Goal: Task Accomplishment & Management: Manage account settings

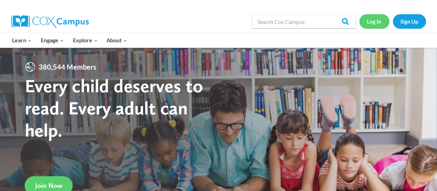
click at [378, 17] on link "Log In" at bounding box center [375, 21] width 30 height 14
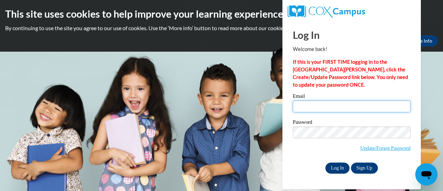
type input "anica.carevic@rusd.org"
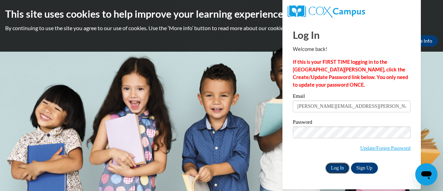
click at [341, 166] on input "Log In" at bounding box center [337, 167] width 24 height 11
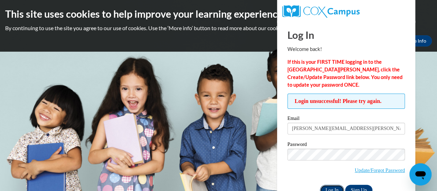
click at [326, 185] on input "Log In" at bounding box center [332, 189] width 24 height 11
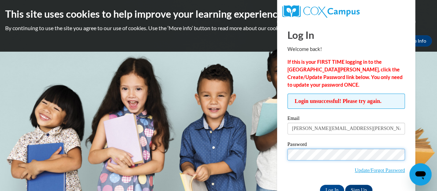
click at [320, 184] on input "Log In" at bounding box center [332, 189] width 24 height 11
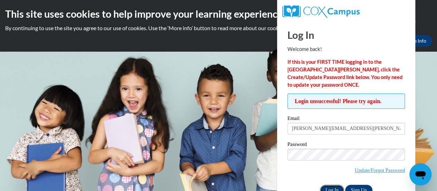
click at [332, 187] on input "Log In" at bounding box center [332, 189] width 24 height 11
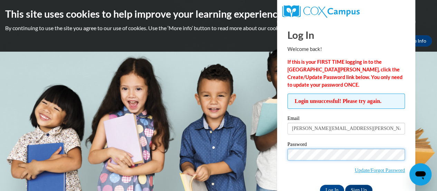
click at [320, 184] on input "Log In" at bounding box center [332, 189] width 24 height 11
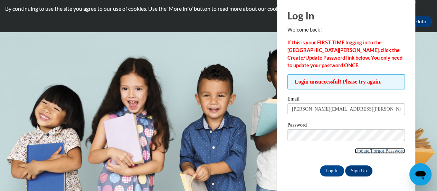
click at [396, 150] on link "Update/Forgot Password" at bounding box center [380, 151] width 50 height 6
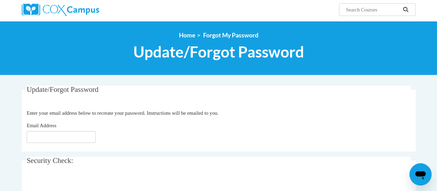
scroll to position [56, 0]
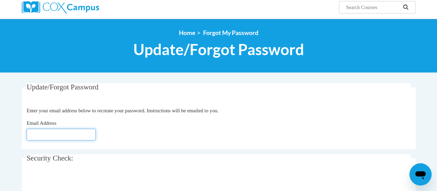
click at [78, 136] on input "Email Address" at bounding box center [61, 134] width 69 height 12
type input "anica.carevic@rusd.org"
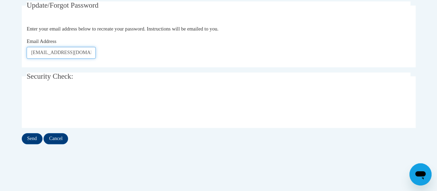
scroll to position [139, 0]
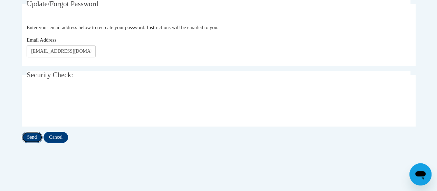
click at [33, 136] on input "Send" at bounding box center [32, 136] width 21 height 11
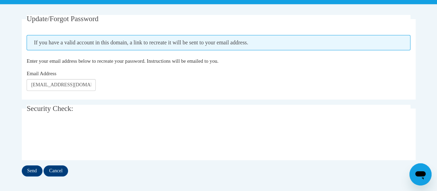
scroll to position [153, 0]
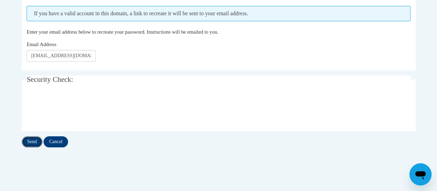
click at [30, 140] on input "Send" at bounding box center [32, 141] width 21 height 11
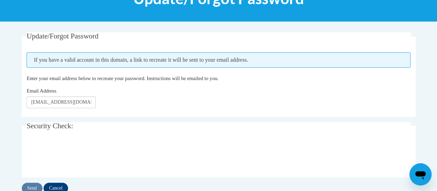
scroll to position [105, 0]
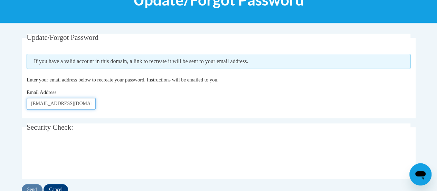
click at [89, 101] on input "[EMAIL_ADDRESS][DOMAIN_NAME]" at bounding box center [61, 104] width 69 height 12
type input "a"
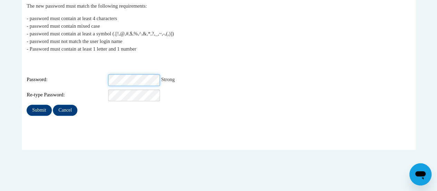
scroll to position [0, 3]
click at [27, 104] on input "Submit" at bounding box center [39, 109] width 25 height 11
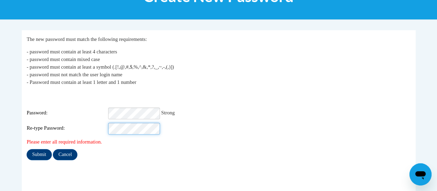
scroll to position [0, 3]
click at [27, 149] on input "Submit" at bounding box center [39, 154] width 25 height 11
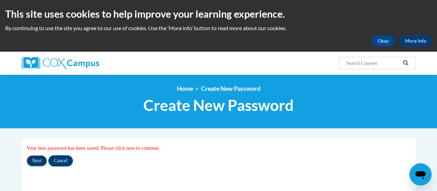
click at [42, 159] on input "Next" at bounding box center [37, 160] width 20 height 11
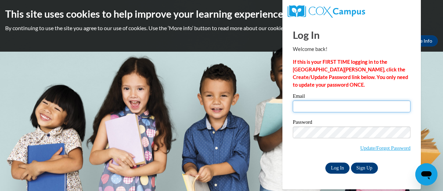
type input "anica.carevic@rusd.org"
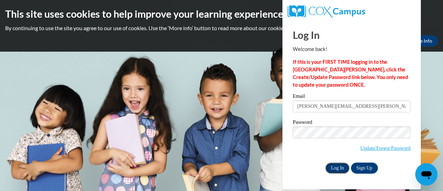
click at [329, 166] on input "Log In" at bounding box center [337, 167] width 24 height 11
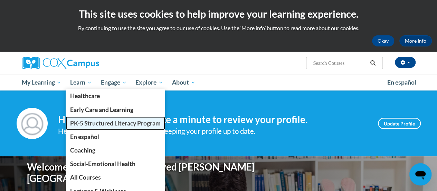
click at [81, 123] on span "PK-5 Structured Literacy Program" at bounding box center [115, 122] width 91 height 7
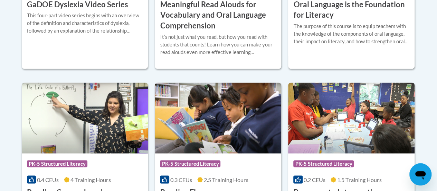
scroll to position [597, 0]
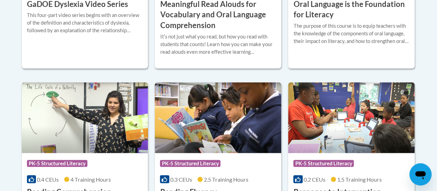
click at [89, 134] on img at bounding box center [85, 117] width 127 height 71
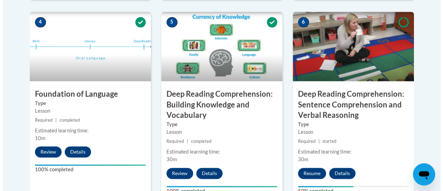
scroll to position [420, 0]
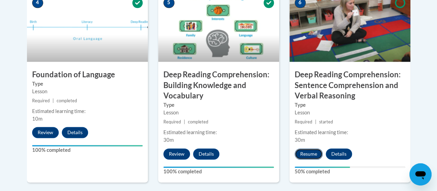
click at [310, 153] on button "Resume" at bounding box center [309, 153] width 28 height 11
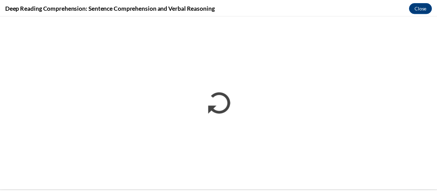
scroll to position [0, 0]
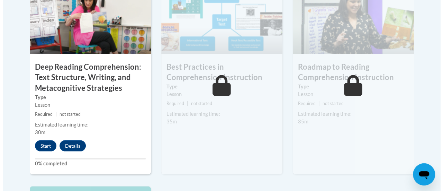
scroll to position [624, 0]
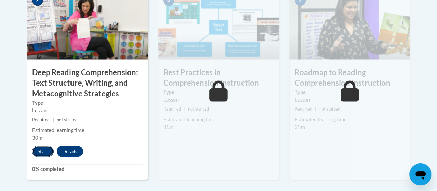
click at [43, 153] on button "Start" at bounding box center [42, 150] width 21 height 11
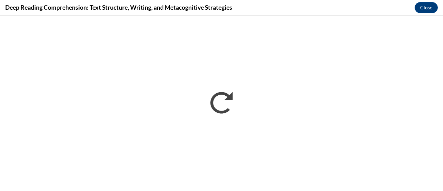
scroll to position [0, 0]
